Goal: Task Accomplishment & Management: Manage account settings

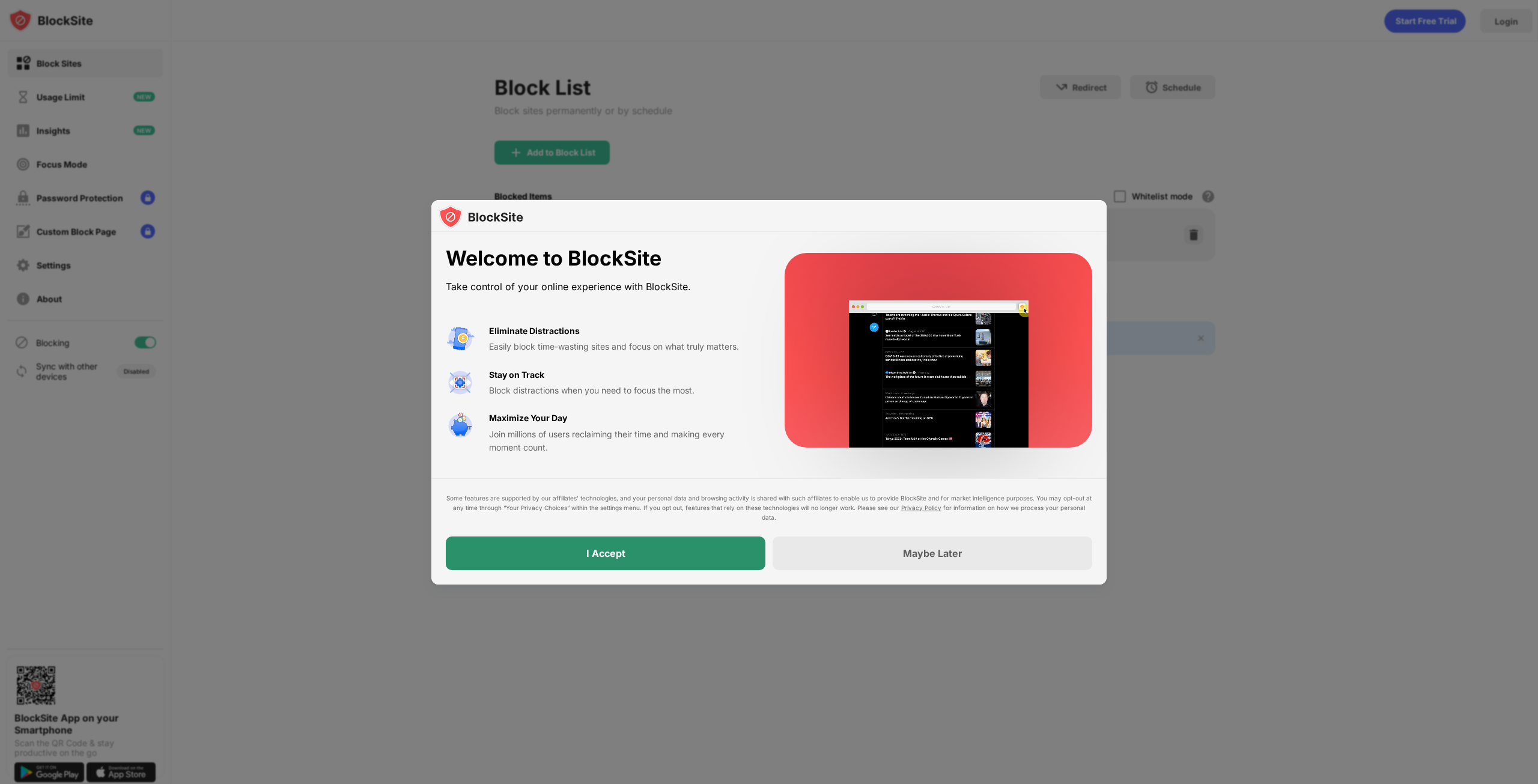
click at [681, 548] on div "I Accept" at bounding box center [606, 553] width 320 height 34
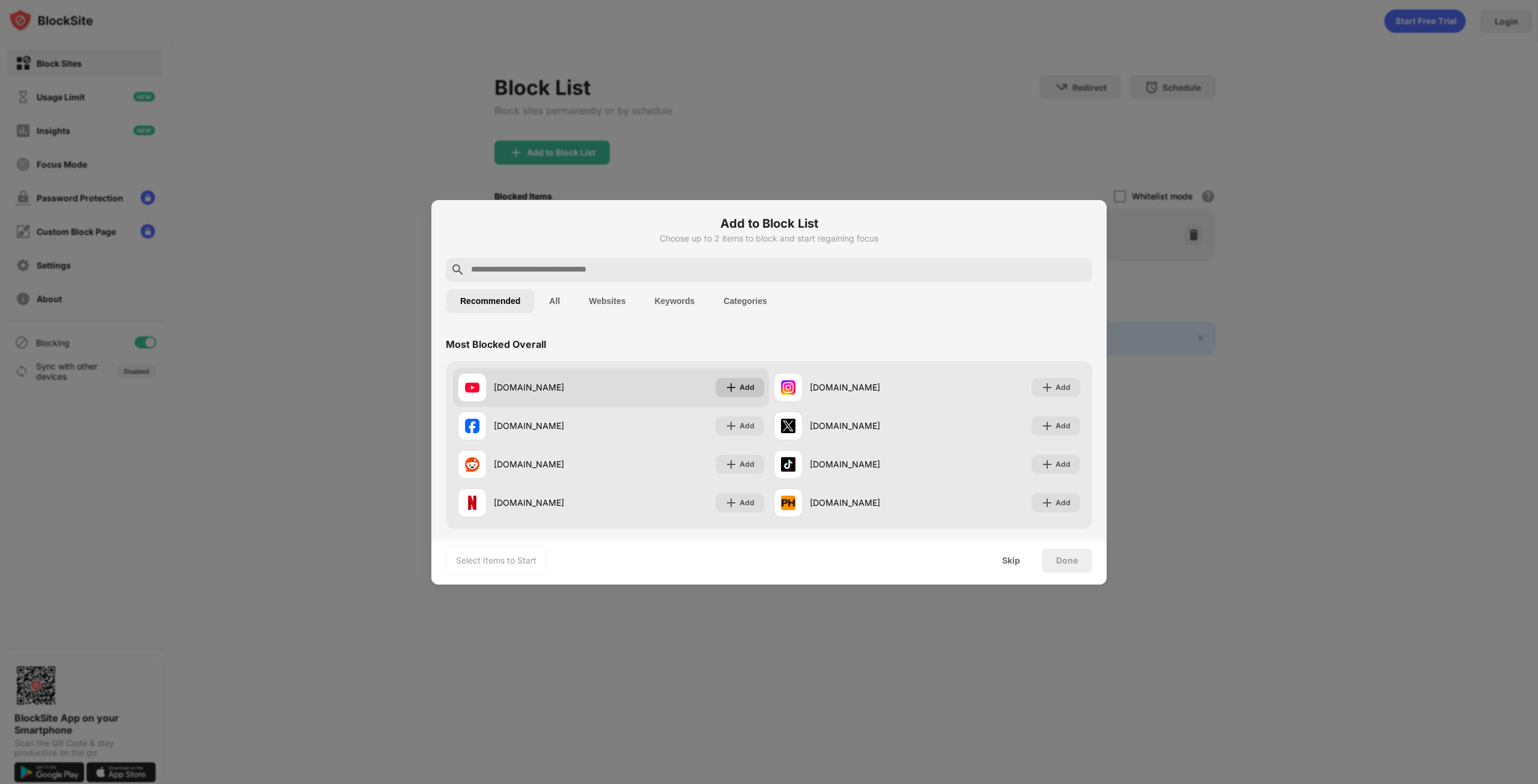
click at [725, 384] on img at bounding box center [731, 387] width 12 height 12
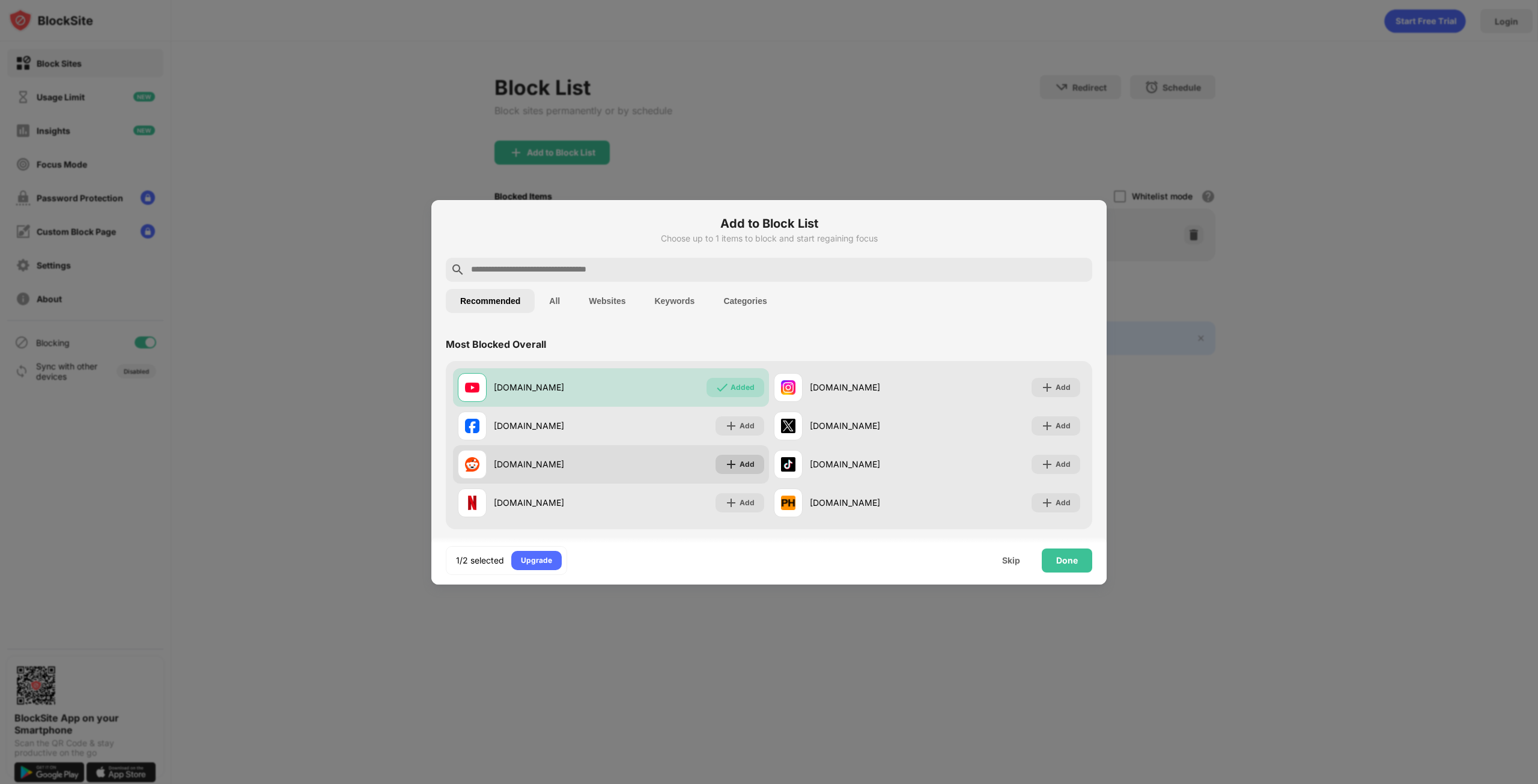
click at [725, 463] on img at bounding box center [731, 464] width 12 height 12
click at [1069, 554] on div "Done" at bounding box center [1067, 560] width 51 height 24
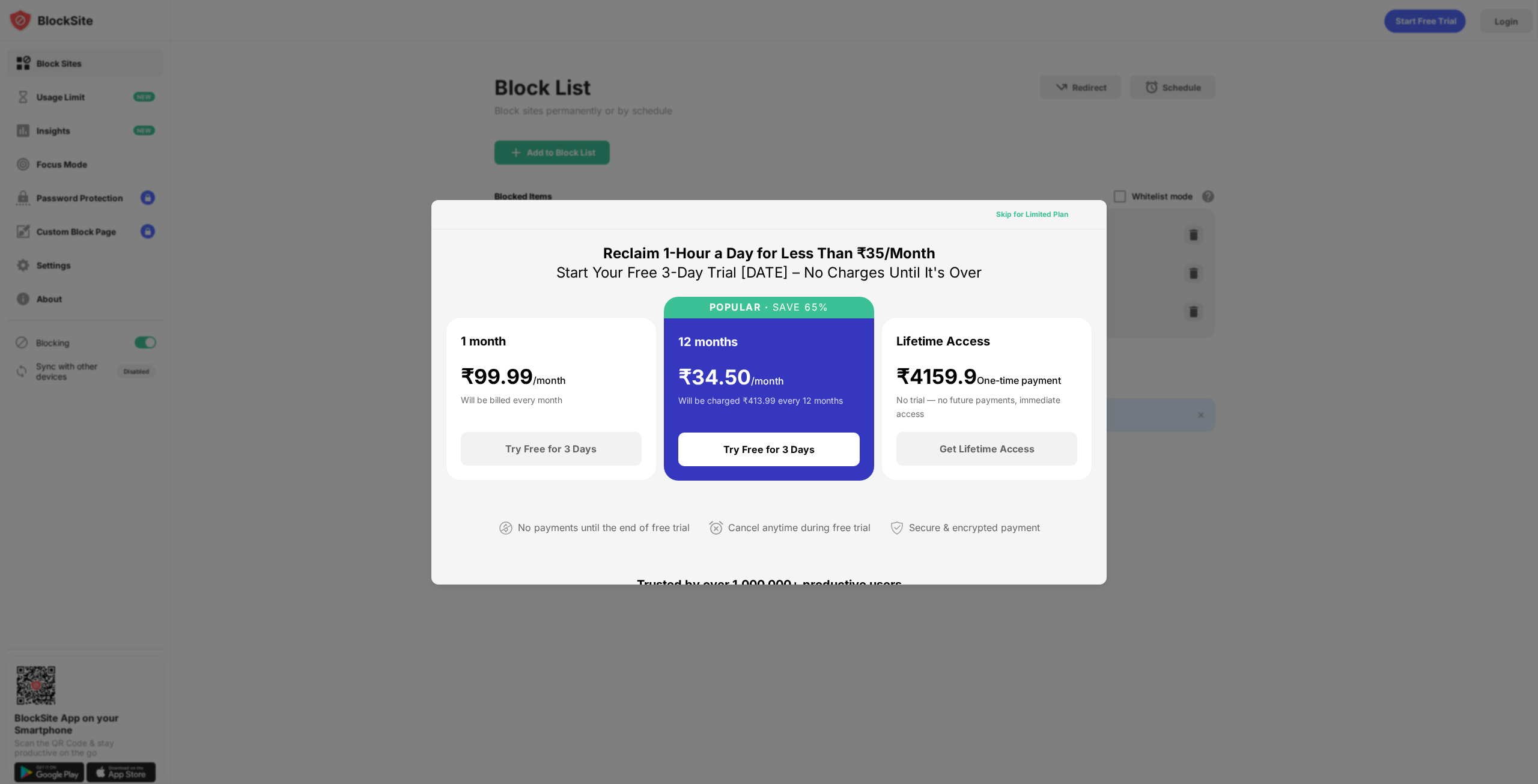
click at [1024, 215] on div "Skip for Limited Plan" at bounding box center [1032, 215] width 72 height 12
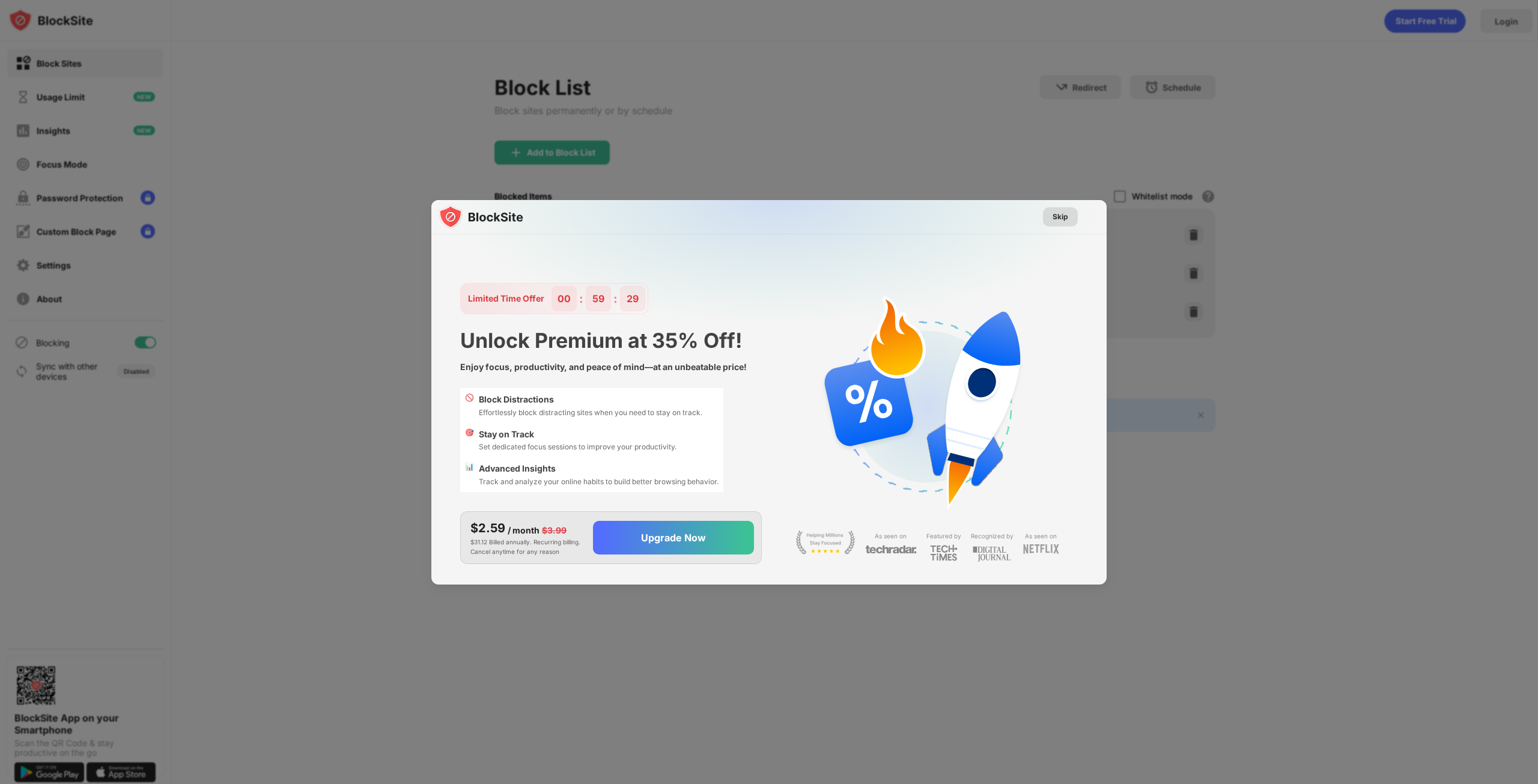
click at [1054, 218] on div "Skip" at bounding box center [1061, 217] width 16 height 12
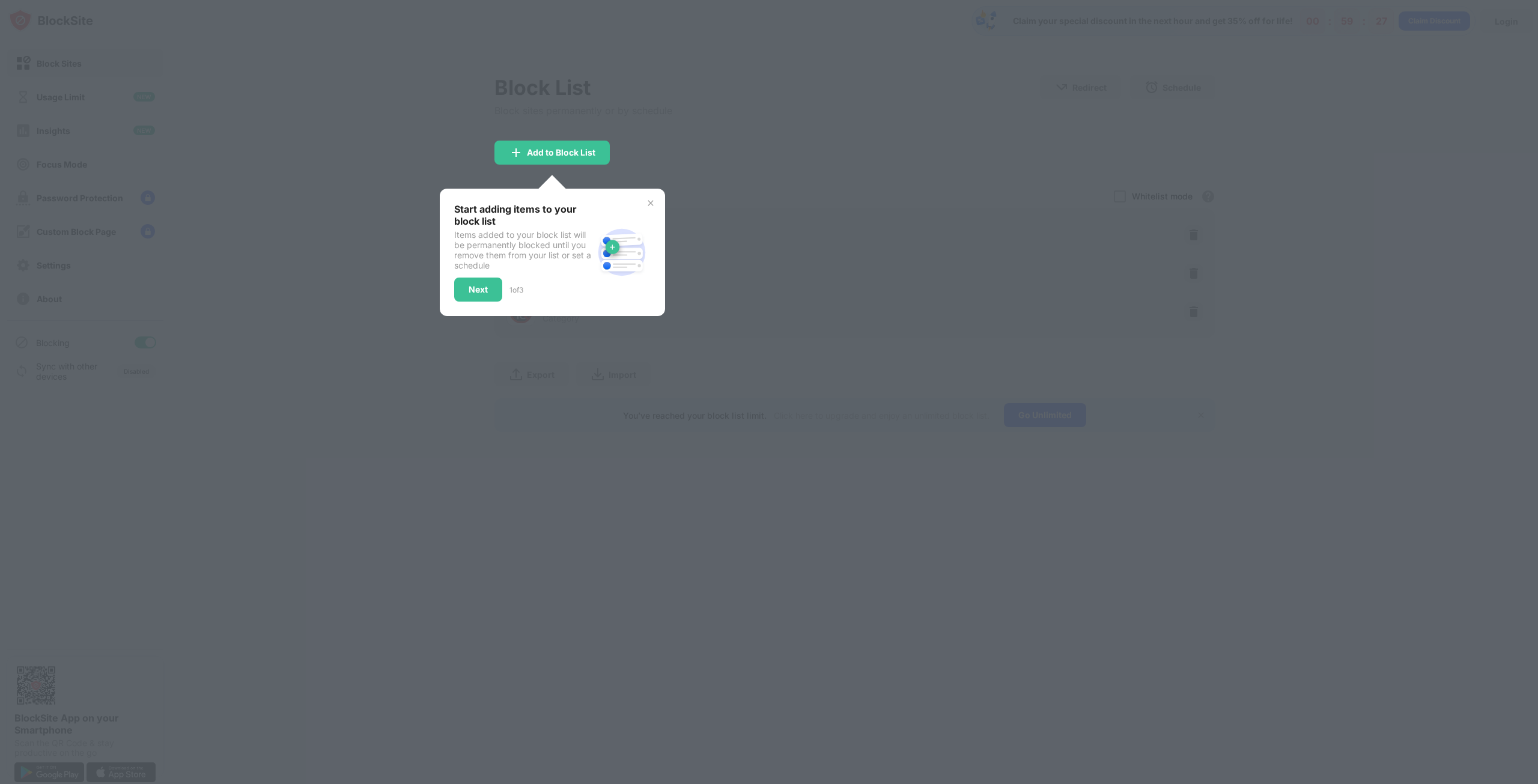
click at [651, 201] on img at bounding box center [651, 203] width 10 height 10
